Goal: Check status

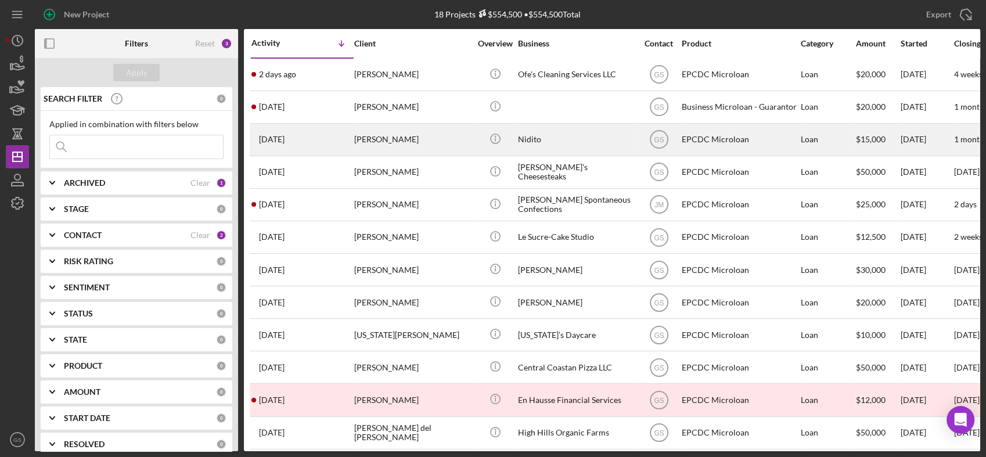
click at [562, 144] on div "Nidito" at bounding box center [576, 139] width 116 height 31
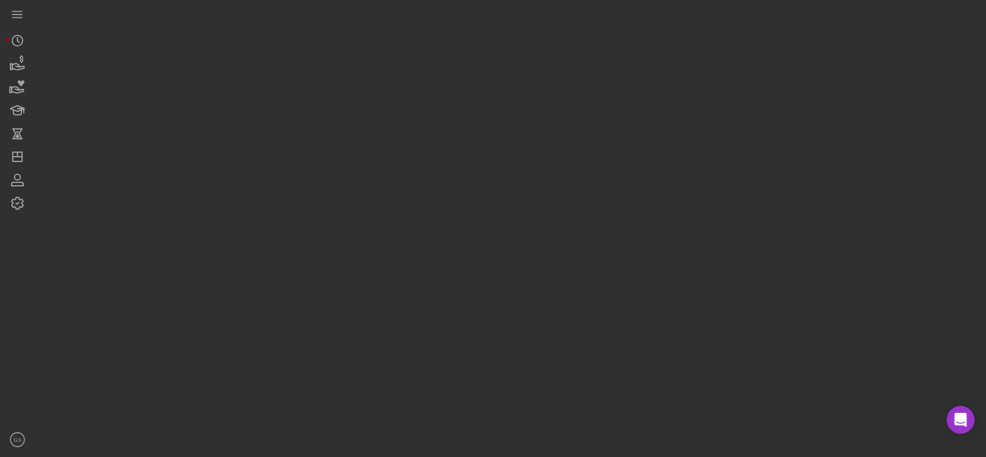
click at [562, 144] on div at bounding box center [507, 225] width 945 height 451
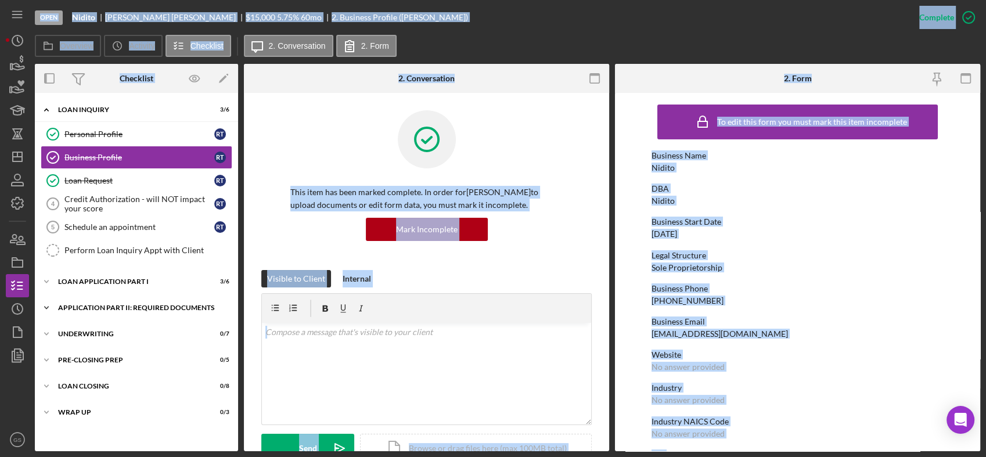
click at [146, 304] on div "Application Part II: Required Documents" at bounding box center [141, 307] width 166 height 7
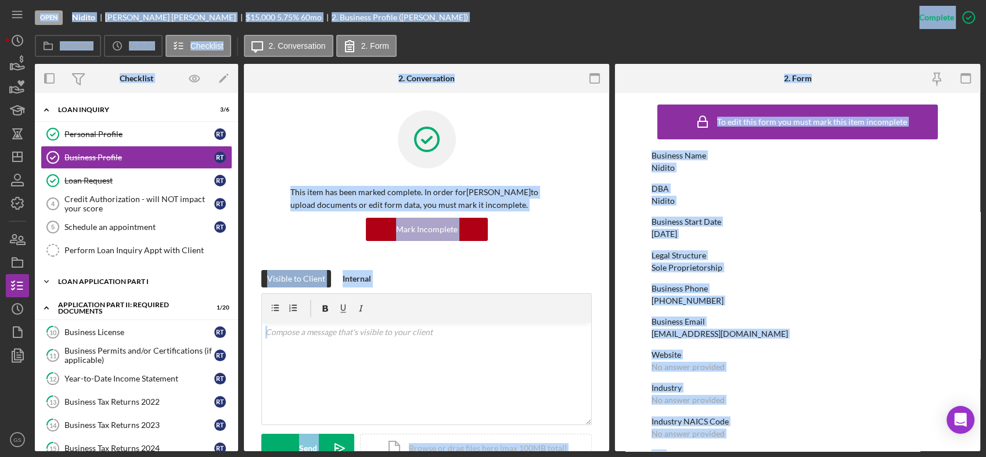
scroll to position [19, 0]
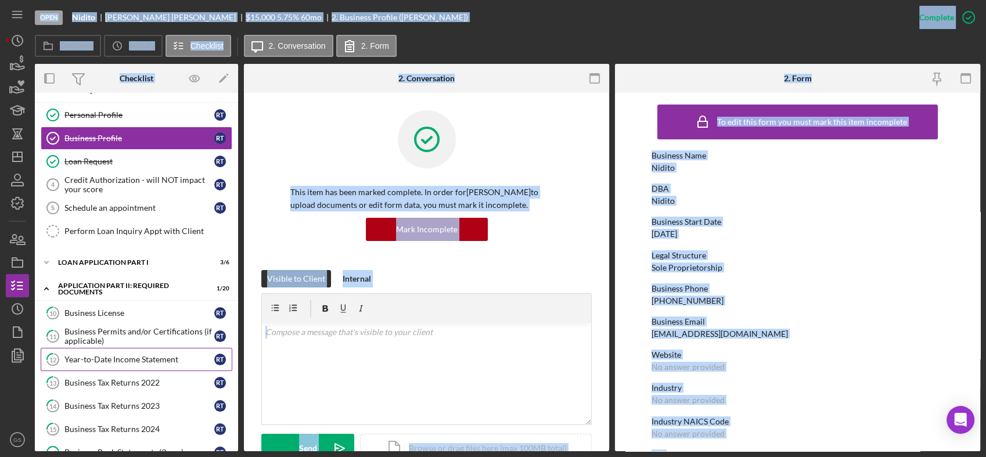
click at [149, 355] on div "Year-to-Date Income Statement" at bounding box center [139, 359] width 150 height 9
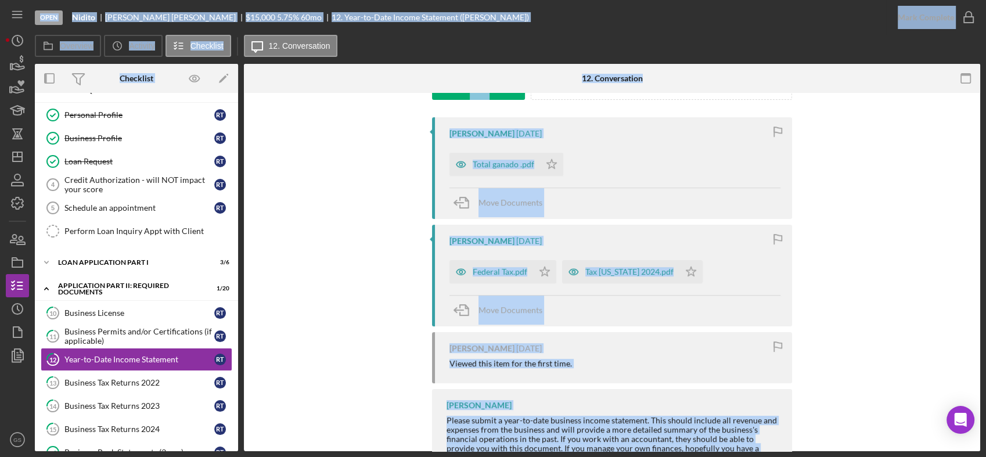
scroll to position [206, 0]
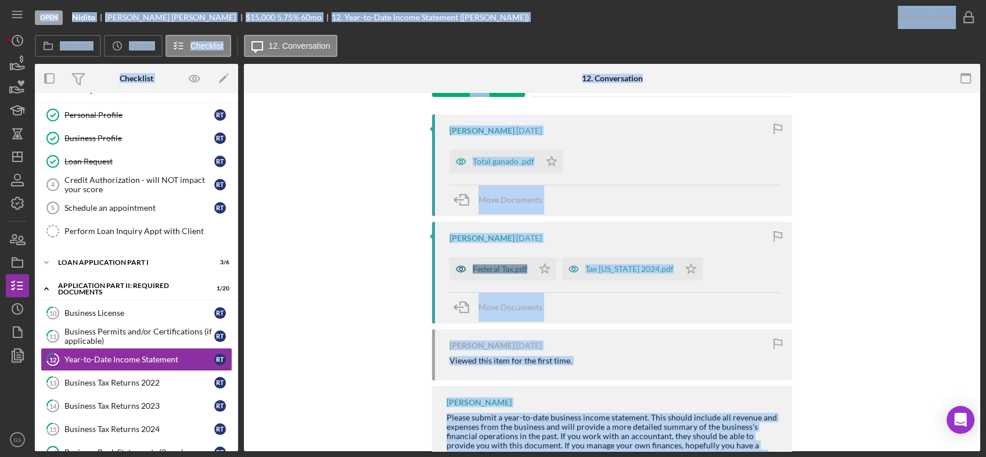
click at [503, 262] on div "Federal Tax.pdf" at bounding box center [491, 268] width 84 height 23
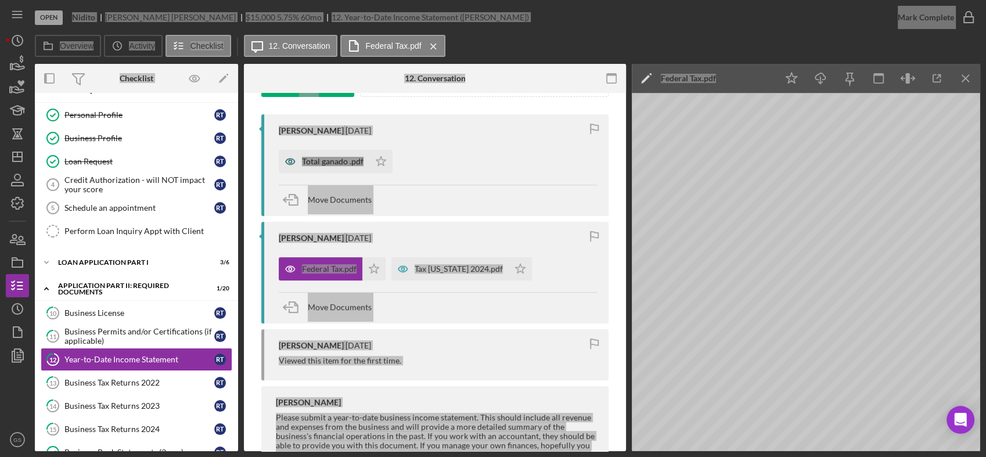
scroll to position [131, 0]
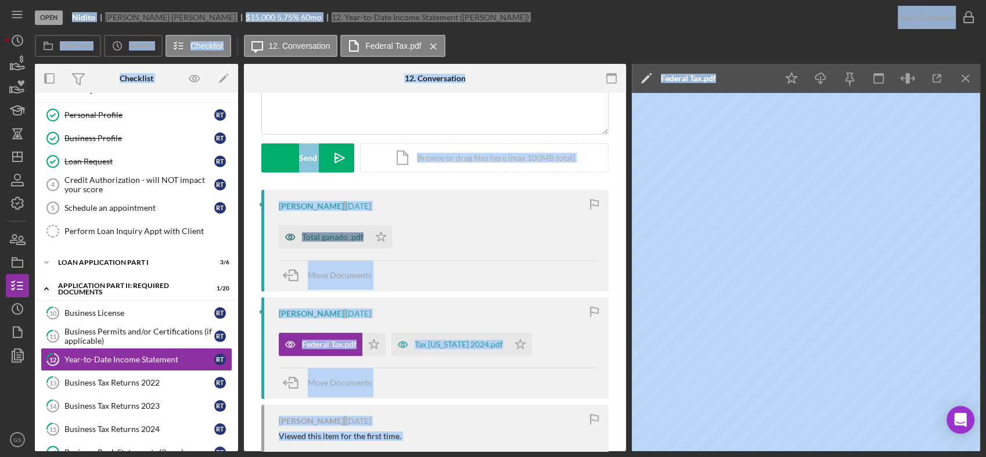
click at [336, 236] on div "Total ganado .pdf" at bounding box center [333, 236] width 62 height 9
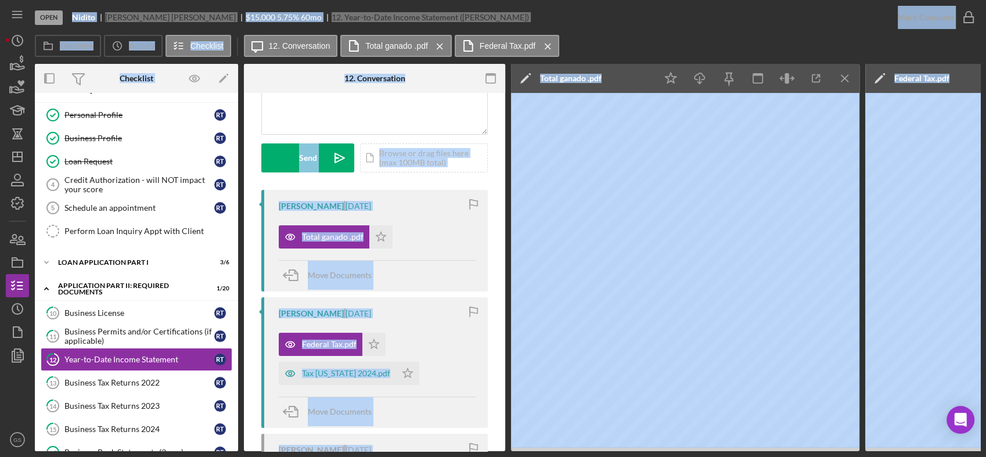
click at [747, 37] on div "Overview Icon/History Activity Checklist Icon/Message 12. Conversation Total ga…" at bounding box center [507, 46] width 945 height 23
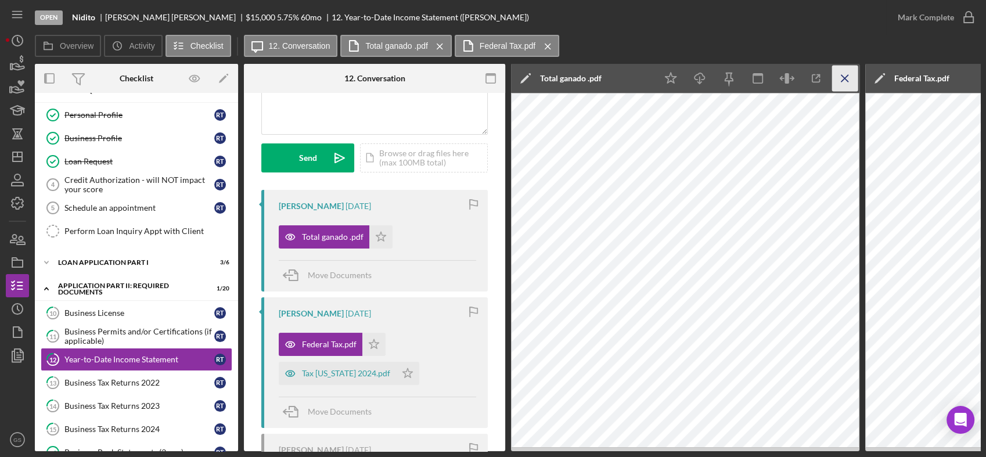
click at [846, 76] on icon "Icon/Menu Close" at bounding box center [845, 79] width 26 height 26
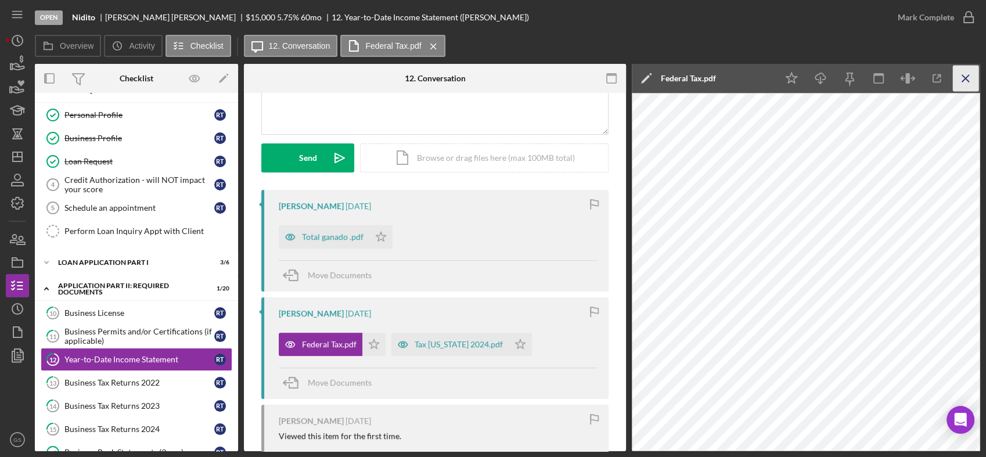
click at [973, 74] on icon "Icon/Menu Close" at bounding box center [966, 79] width 26 height 26
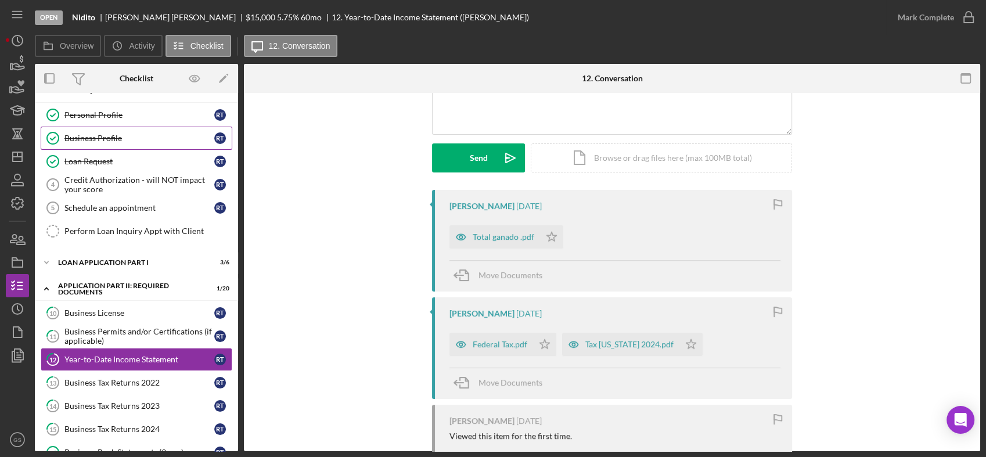
click at [127, 135] on div "Business Profile" at bounding box center [139, 138] width 150 height 9
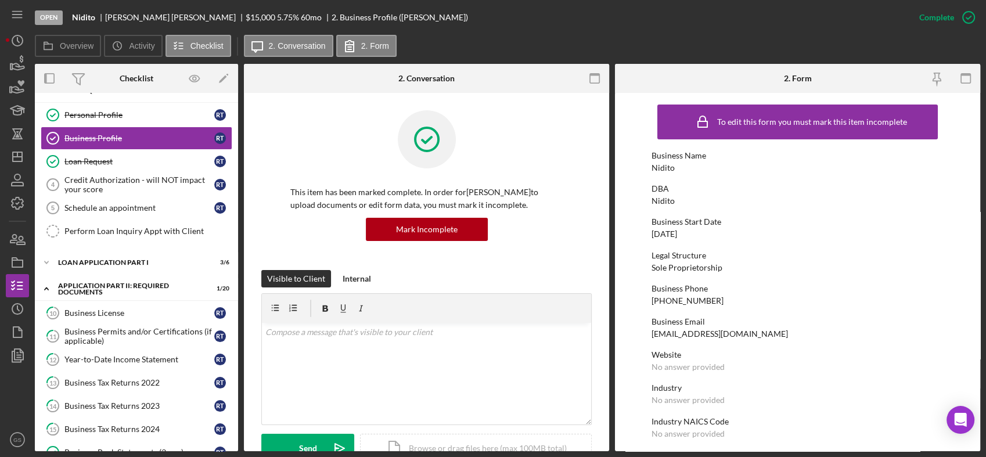
click at [764, 334] on div "Business Email tolentinorosalba68@gmail.com" at bounding box center [798, 327] width 292 height 21
drag, startPoint x: 762, startPoint y: 334, endPoint x: 636, endPoint y: 334, distance: 126.0
click at [636, 334] on form "To edit this form you must mark this item incomplete Business Name Nidito DBA N…" at bounding box center [797, 272] width 365 height 358
drag, startPoint x: 636, startPoint y: 334, endPoint x: 679, endPoint y: 332, distance: 43.1
click at [679, 332] on div "tolentinorosalba68@gmail.com" at bounding box center [720, 333] width 136 height 9
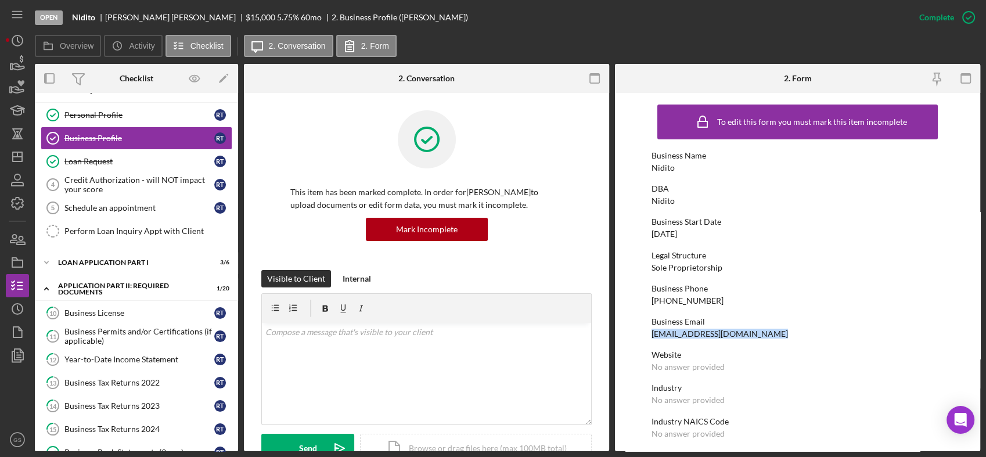
copy div "tolentinorosalba68@gmail.com"
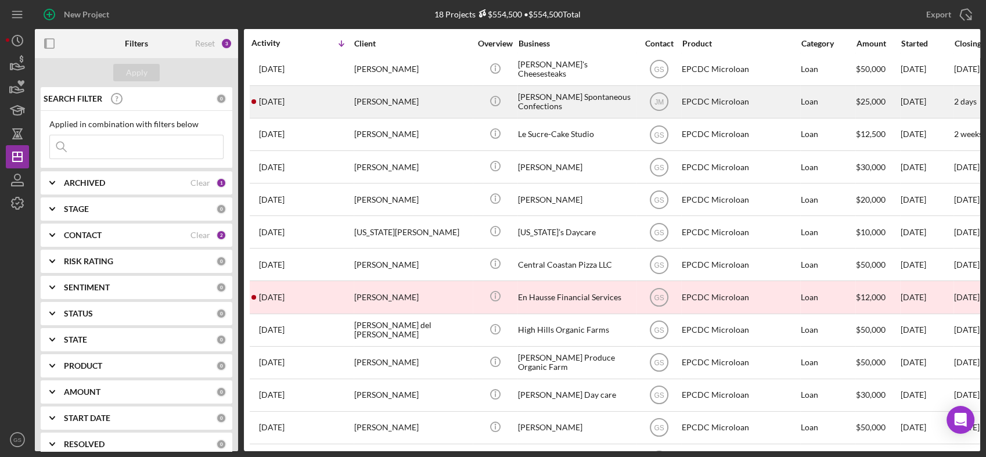
scroll to position [139, 0]
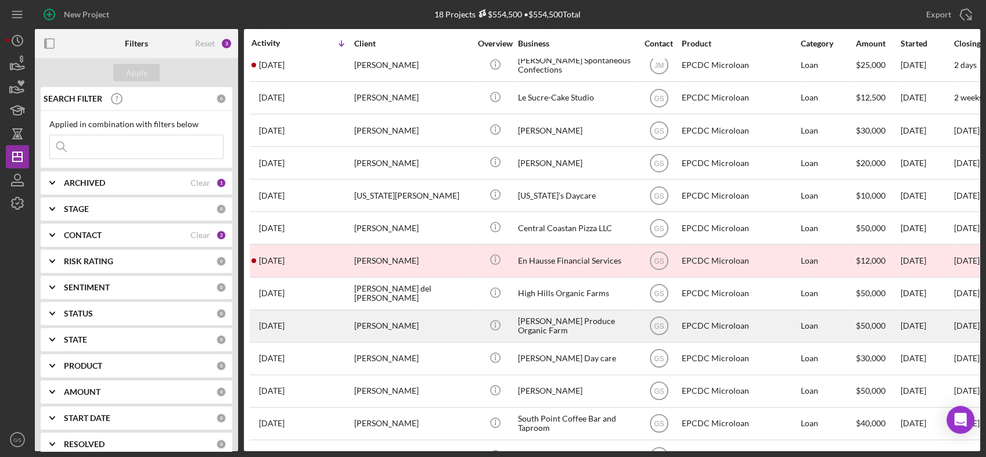
click at [545, 334] on div "[PERSON_NAME] Produce Organic Farm" at bounding box center [576, 326] width 116 height 31
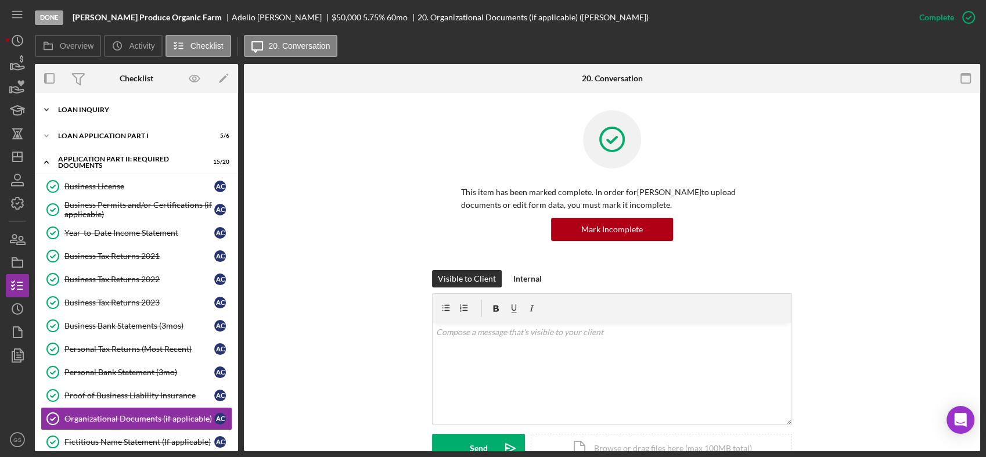
click at [98, 110] on div "Loan Inquiry" at bounding box center [141, 109] width 166 height 7
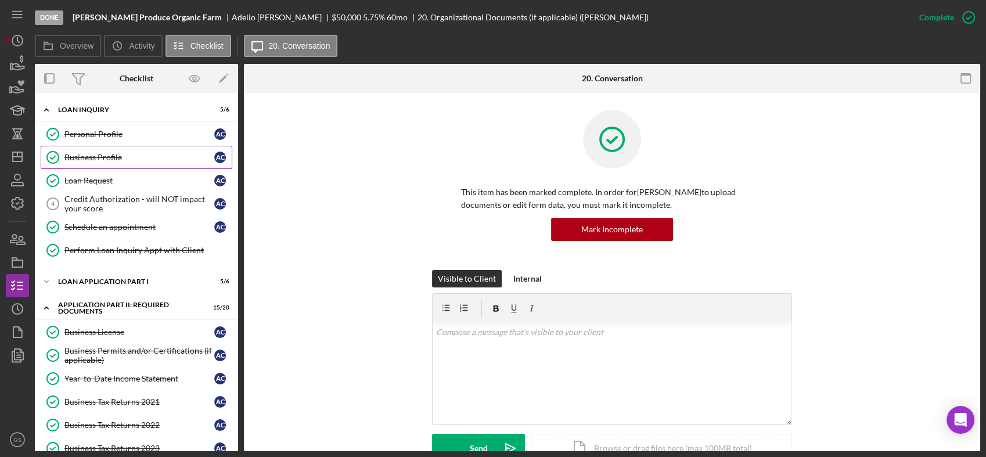
click at [103, 157] on div "Business Profile" at bounding box center [139, 157] width 150 height 9
